Goal: Communication & Community: Participate in discussion

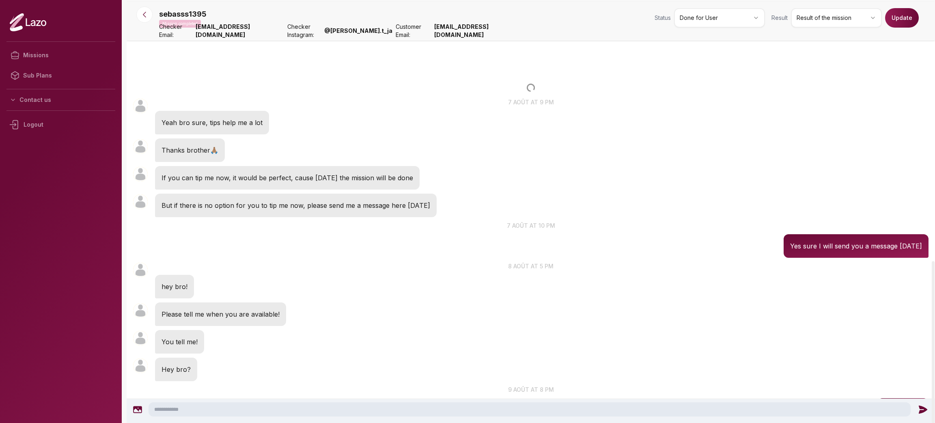
scroll to position [682, 0]
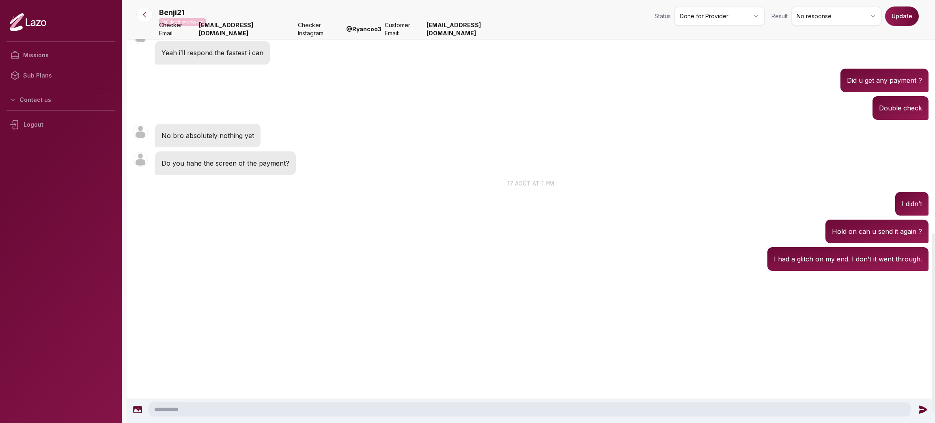
scroll to position [492, 0]
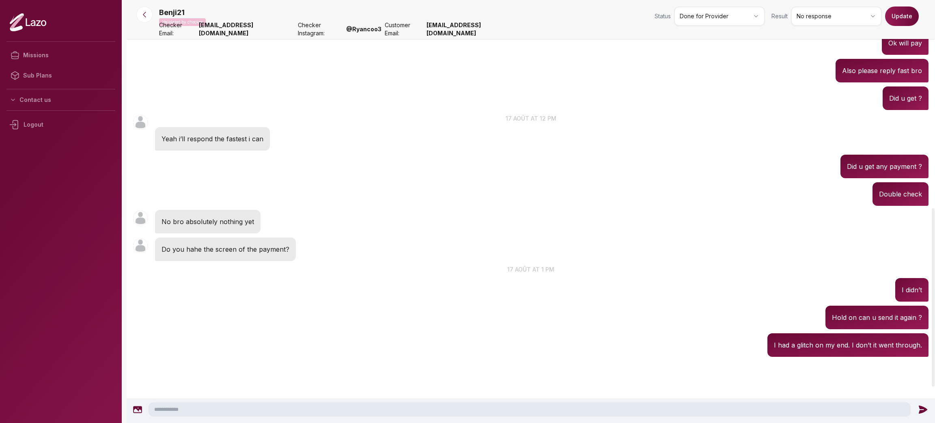
click at [752, 13] on html "Missions Sub Plans Contact us Logout Benji21 Validated by checker Status Done f…" at bounding box center [467, 211] width 935 height 423
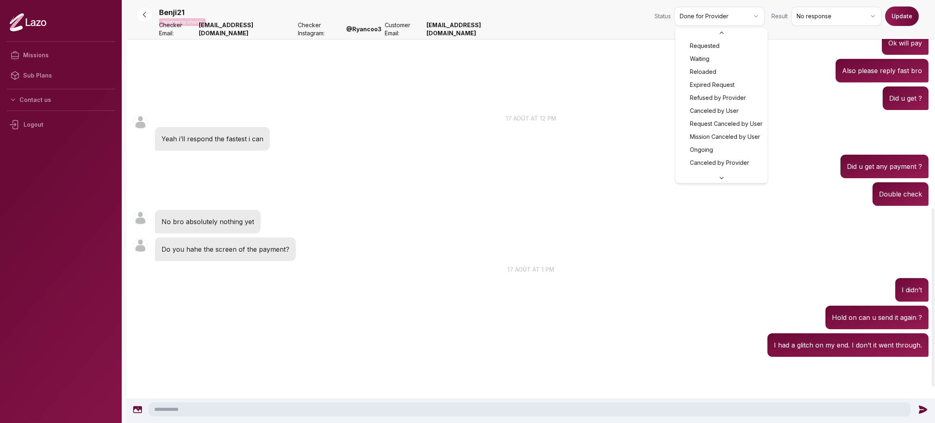
scroll to position [22, 0]
click at [741, 10] on html "Missions Sub Plans Contact us Logout Benji21 Validated by checker Status Reload…" at bounding box center [467, 211] width 935 height 423
click at [716, 141] on body "Missions Sub Plans Contact us Logout Benji21 Validated by checker Status Cancel…" at bounding box center [467, 211] width 935 height 423
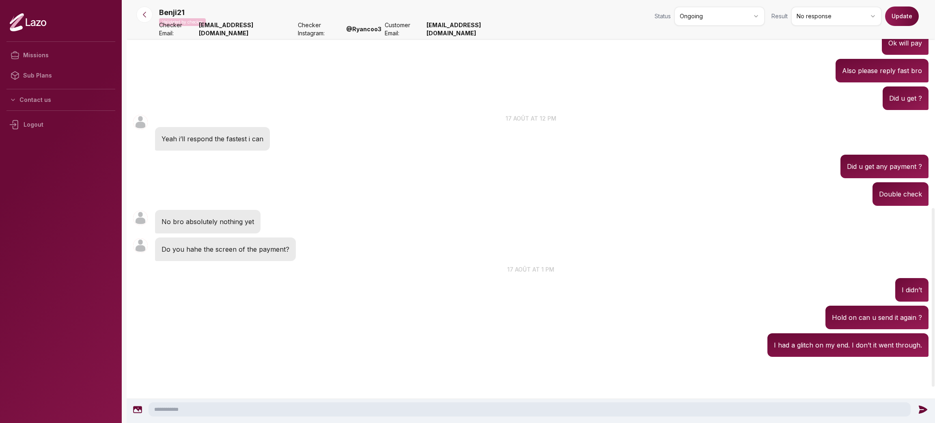
click at [716, 141] on div "Benji21 12:12 17 août at 12 pm Yeah i’ll respond the fastest i can" at bounding box center [531, 132] width 809 height 41
click at [890, 24] on button "Update" at bounding box center [903, 15] width 34 height 19
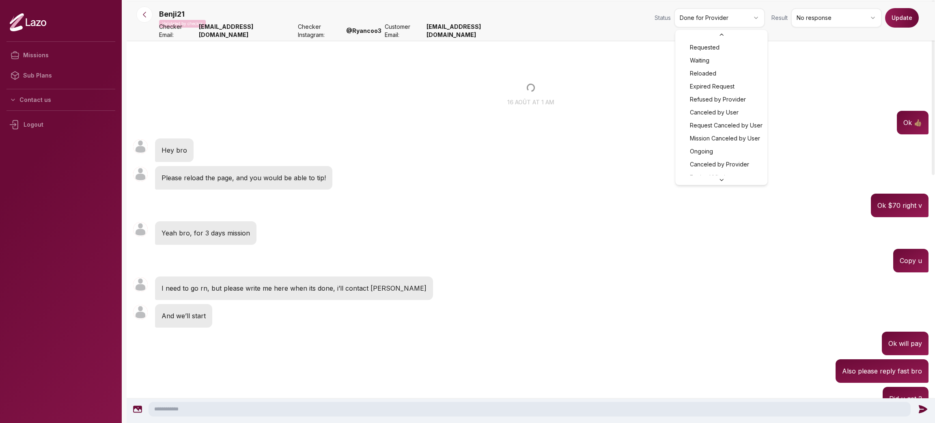
scroll to position [22, 0]
click at [746, 22] on html "Missions Sub Plans Contact us Logout Benji21 Validated by checker Status Done f…" at bounding box center [467, 211] width 935 height 423
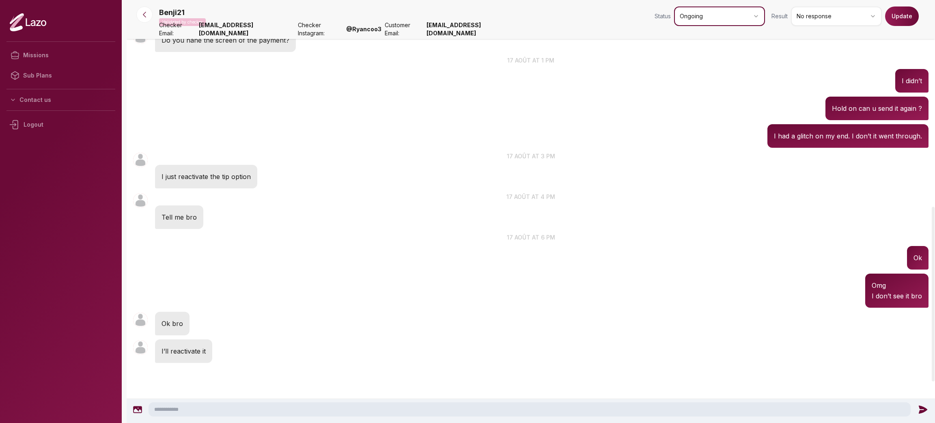
scroll to position [515, 0]
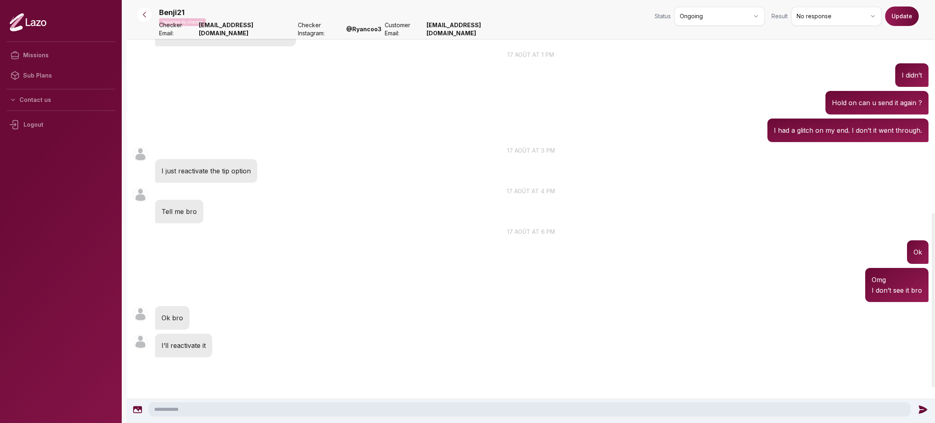
click at [899, 16] on button "Update" at bounding box center [903, 15] width 34 height 19
